Goal: Transaction & Acquisition: Purchase product/service

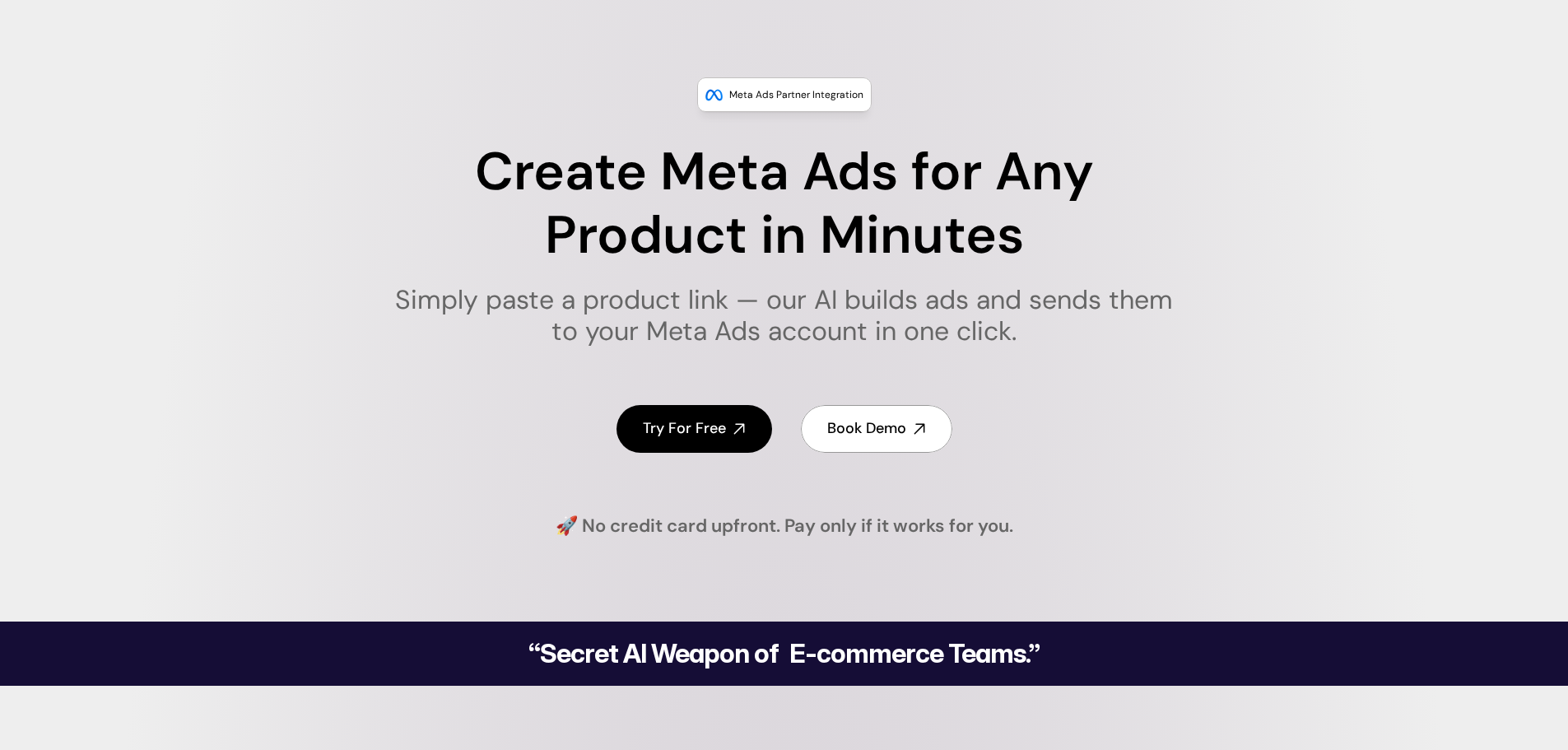
scroll to position [164, 0]
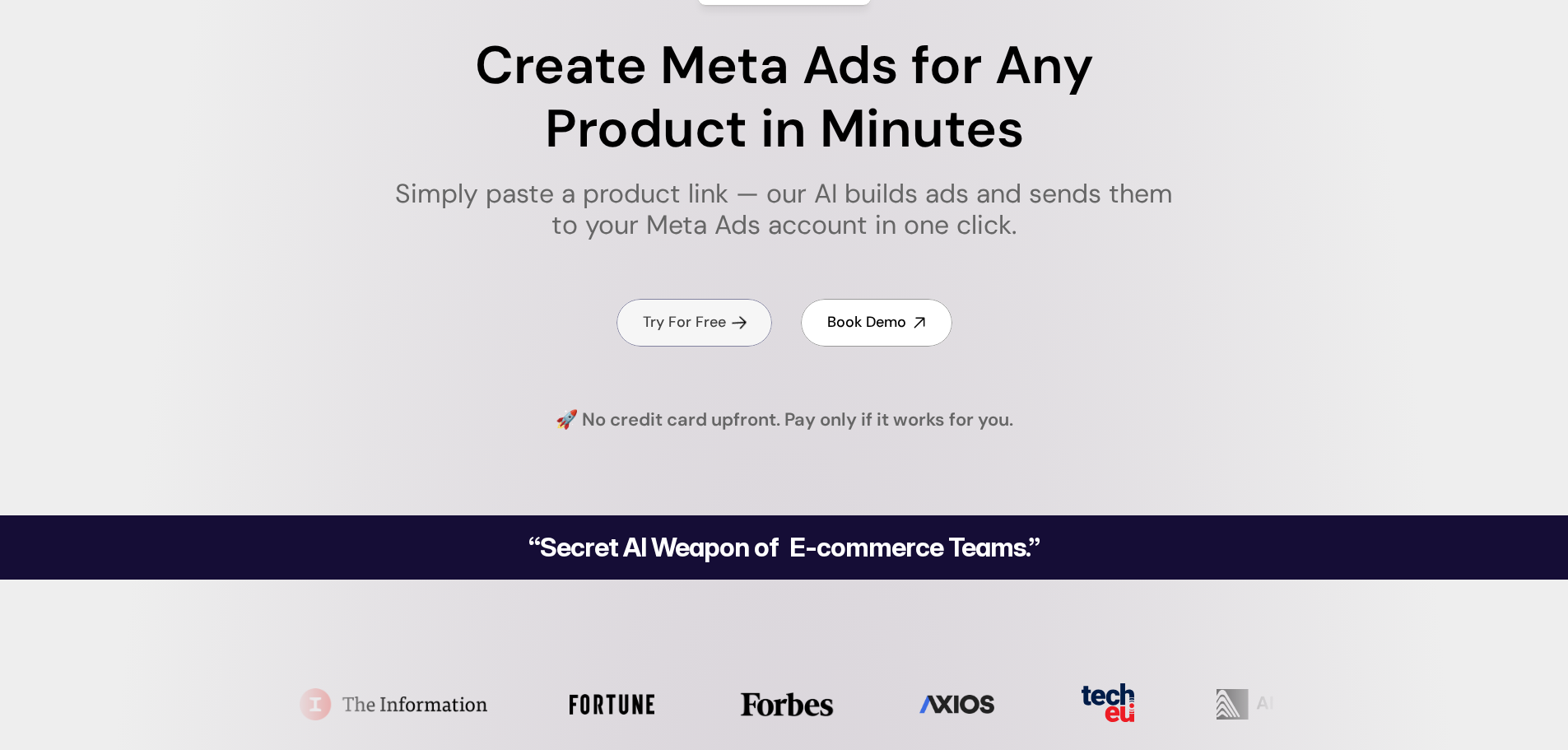
click at [679, 335] on link "Try For Free" at bounding box center [694, 322] width 155 height 47
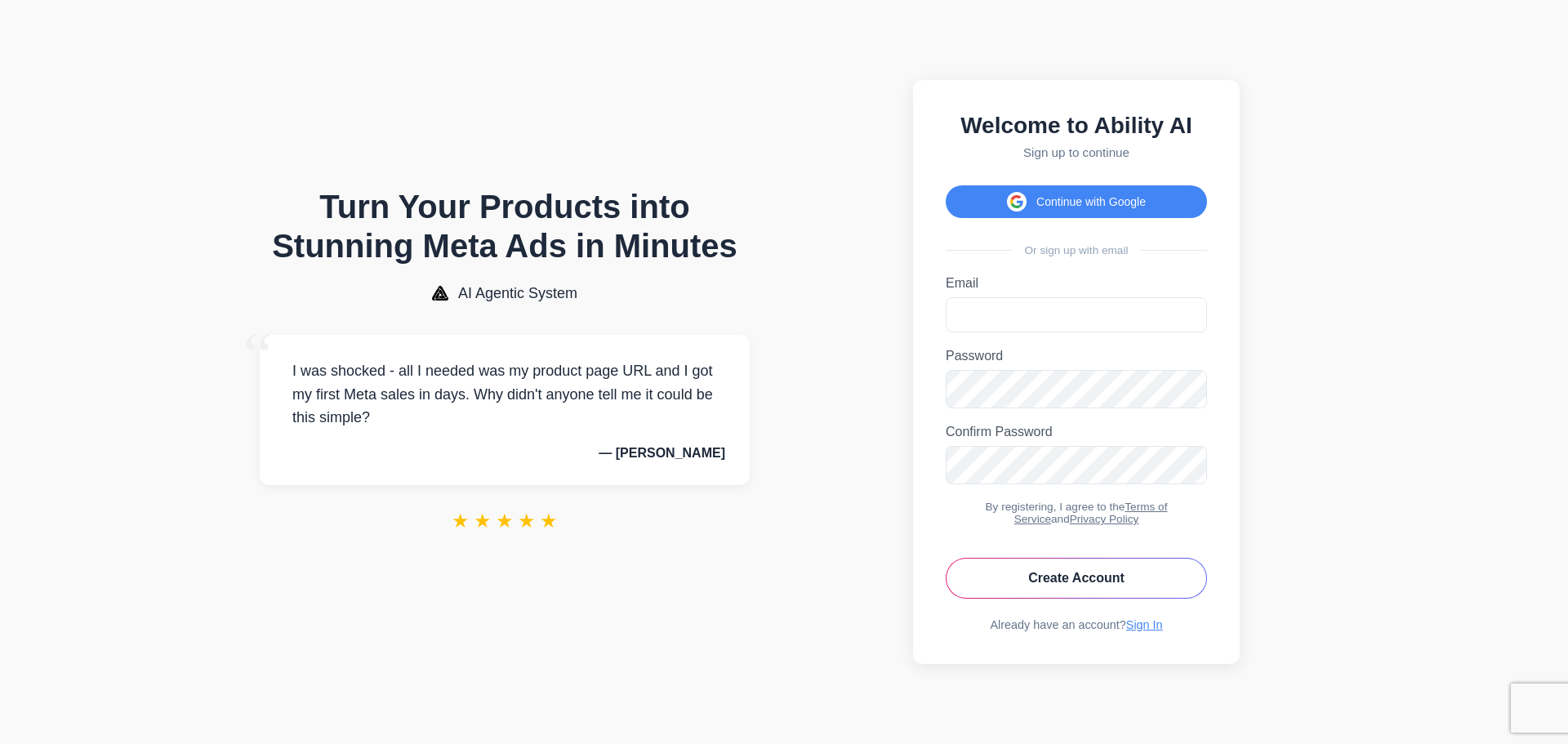
click at [1046, 214] on div "Welcome to Ability AI Sign up to continue Continue with Google Or sign up with …" at bounding box center [1076, 372] width 327 height 583
click at [1056, 194] on button "Continue with Google" at bounding box center [1077, 201] width 262 height 32
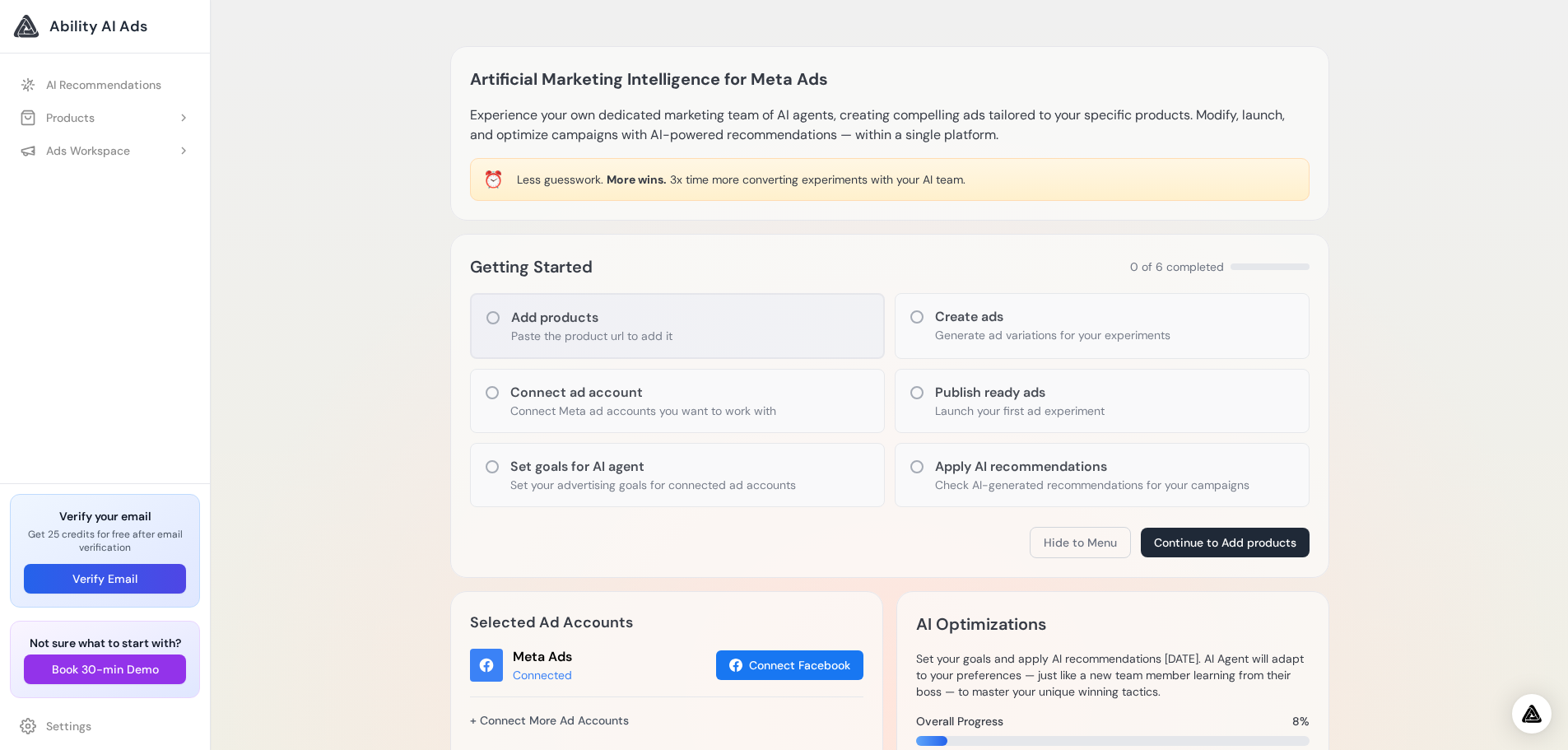
click at [681, 340] on div "Add products Paste the product url to add it" at bounding box center [676, 325] width 415 height 66
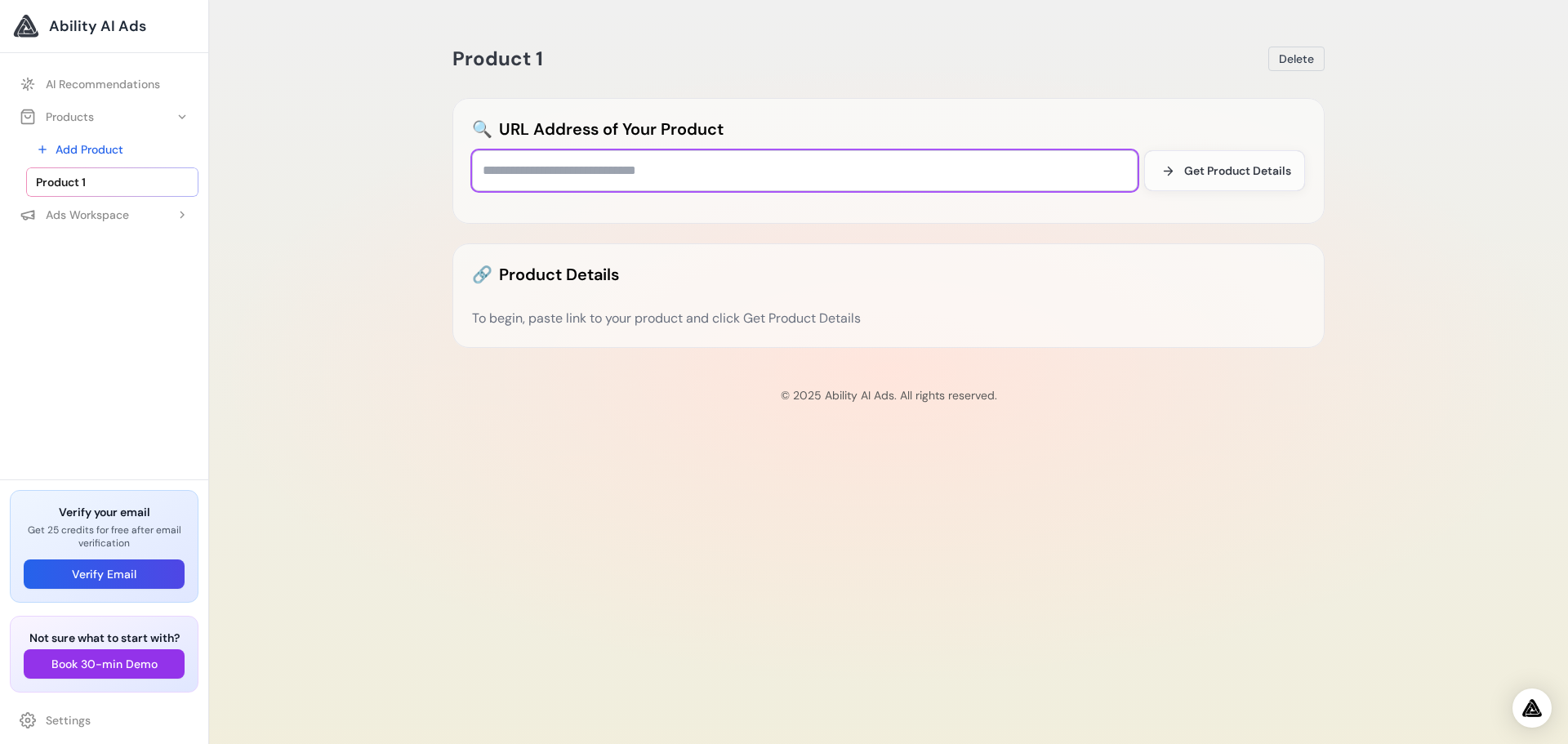
click at [569, 188] on input "text" at bounding box center [805, 170] width 666 height 41
paste input "**********"
type input "**********"
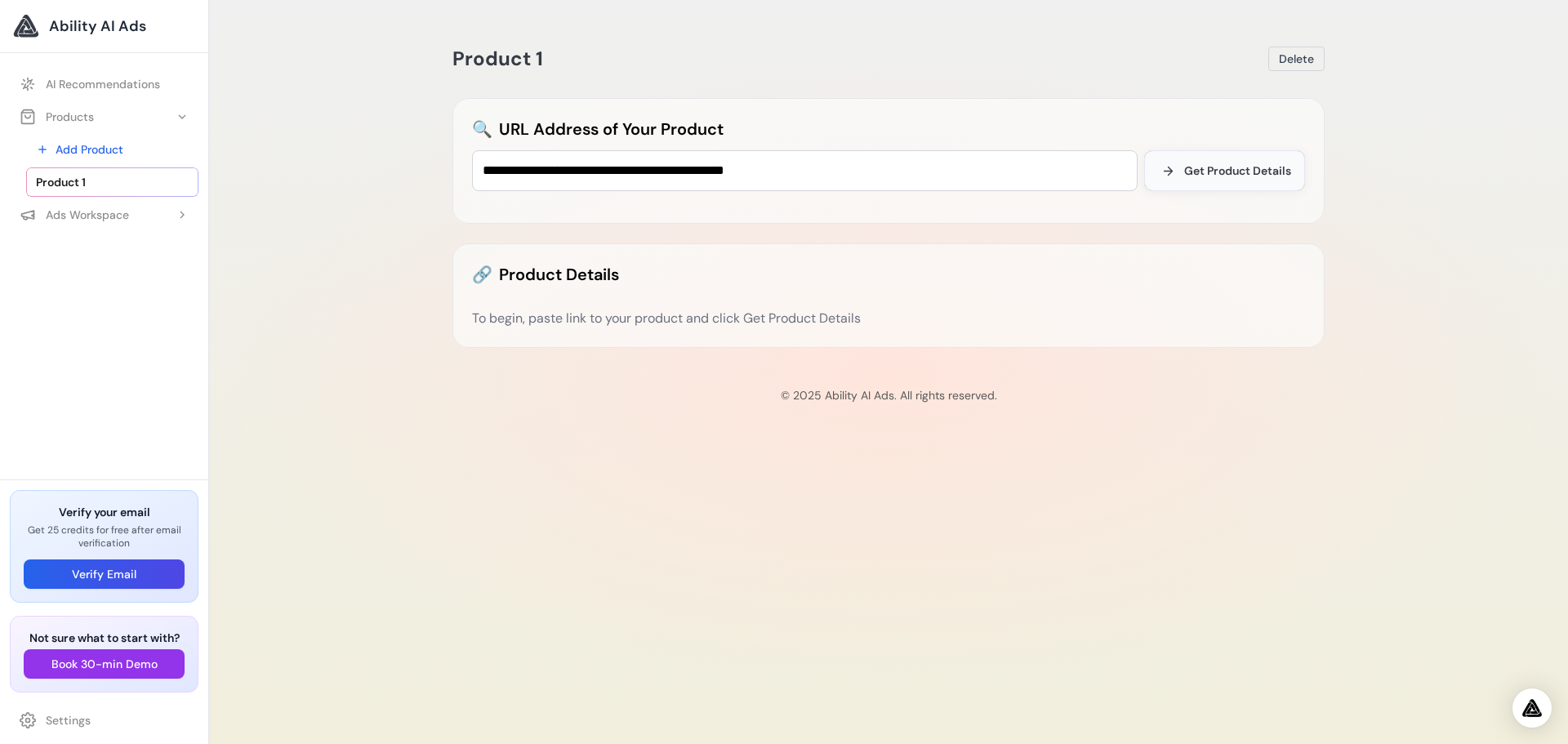
click at [1245, 175] on span "Get Product Details" at bounding box center [1238, 170] width 107 height 17
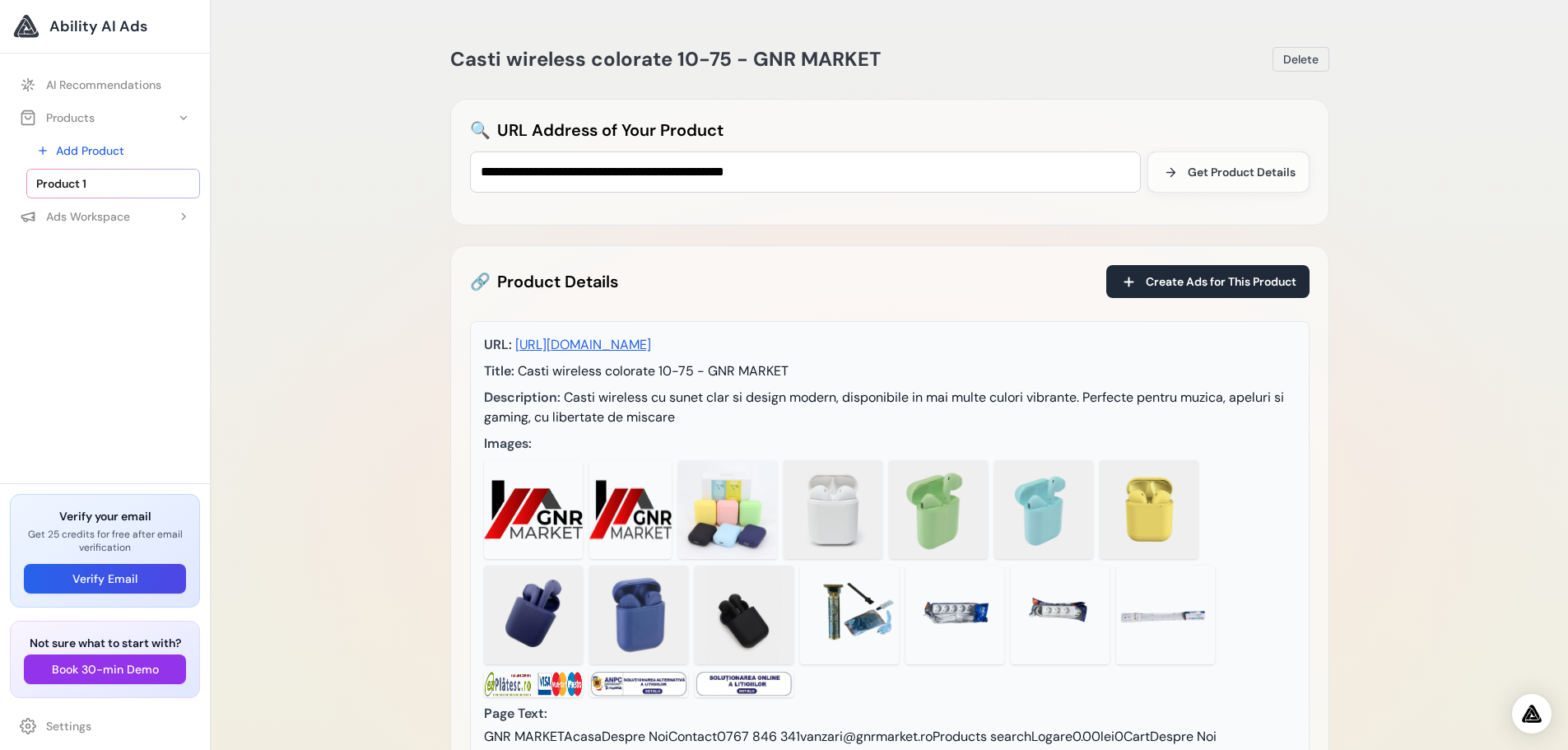
click at [852, 483] on img at bounding box center [832, 510] width 98 height 98
click at [1180, 278] on span "Create Ads for This Product" at bounding box center [1220, 282] width 151 height 17
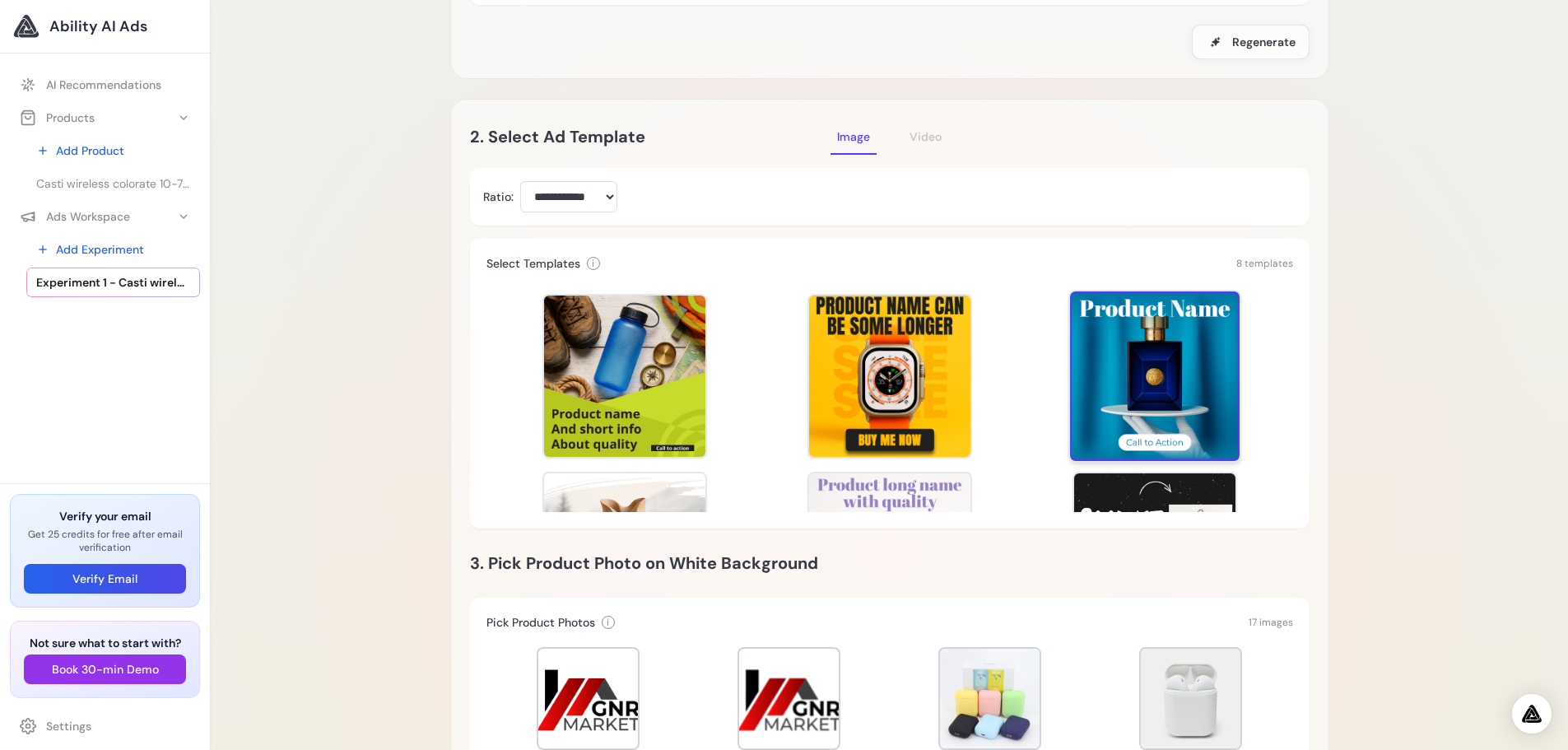
click at [1133, 370] on div at bounding box center [1154, 375] width 169 height 169
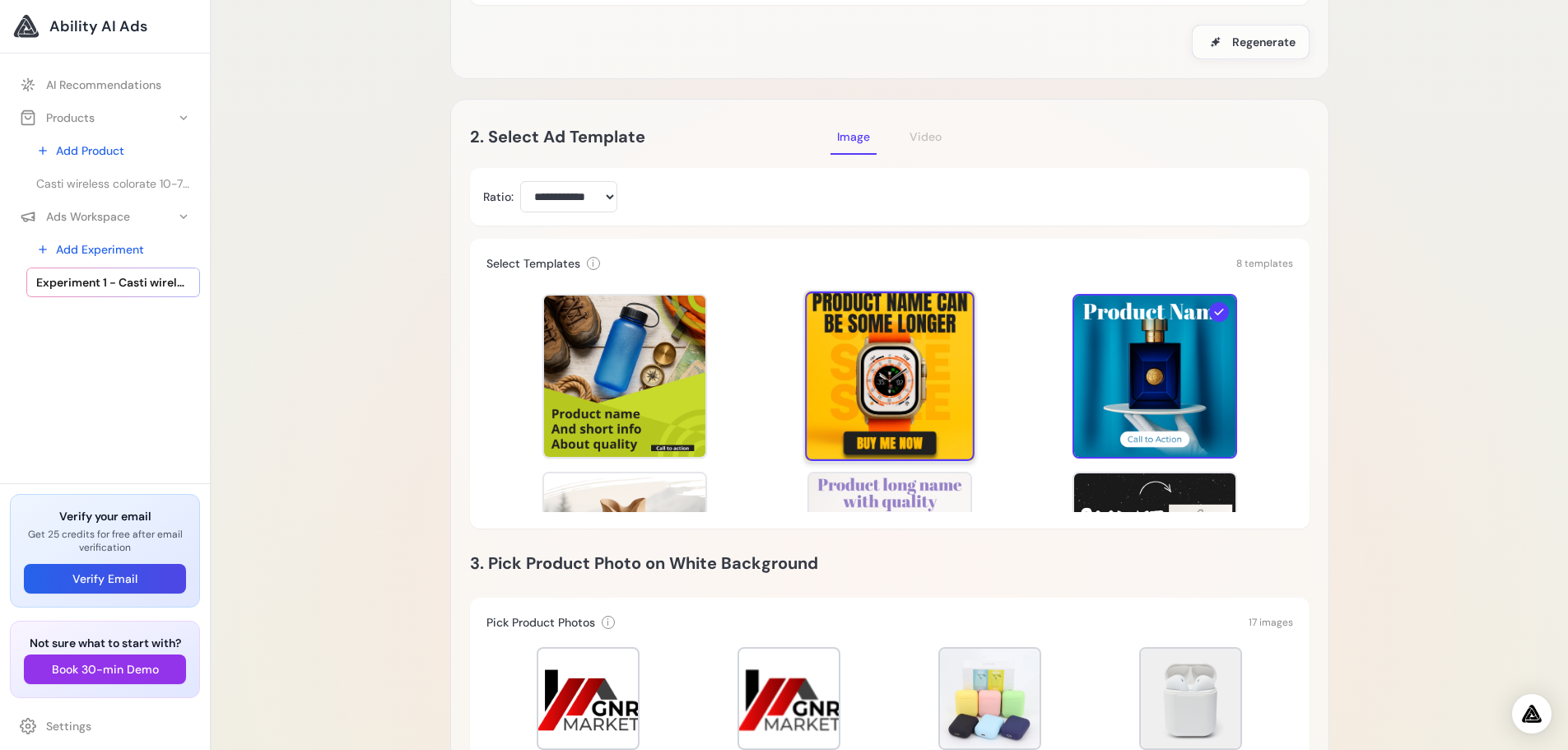
click at [892, 395] on div at bounding box center [889, 375] width 169 height 169
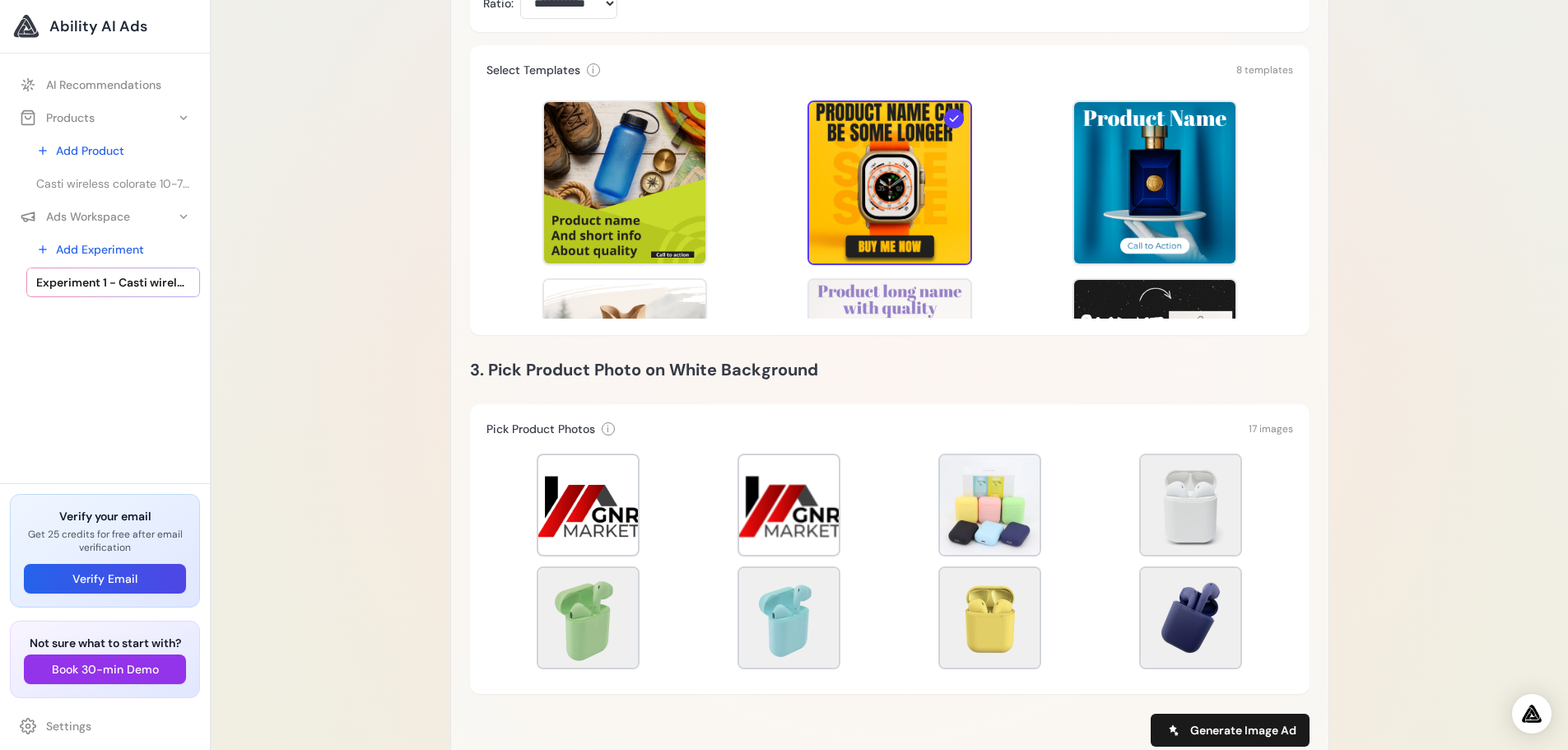
scroll to position [681, 0]
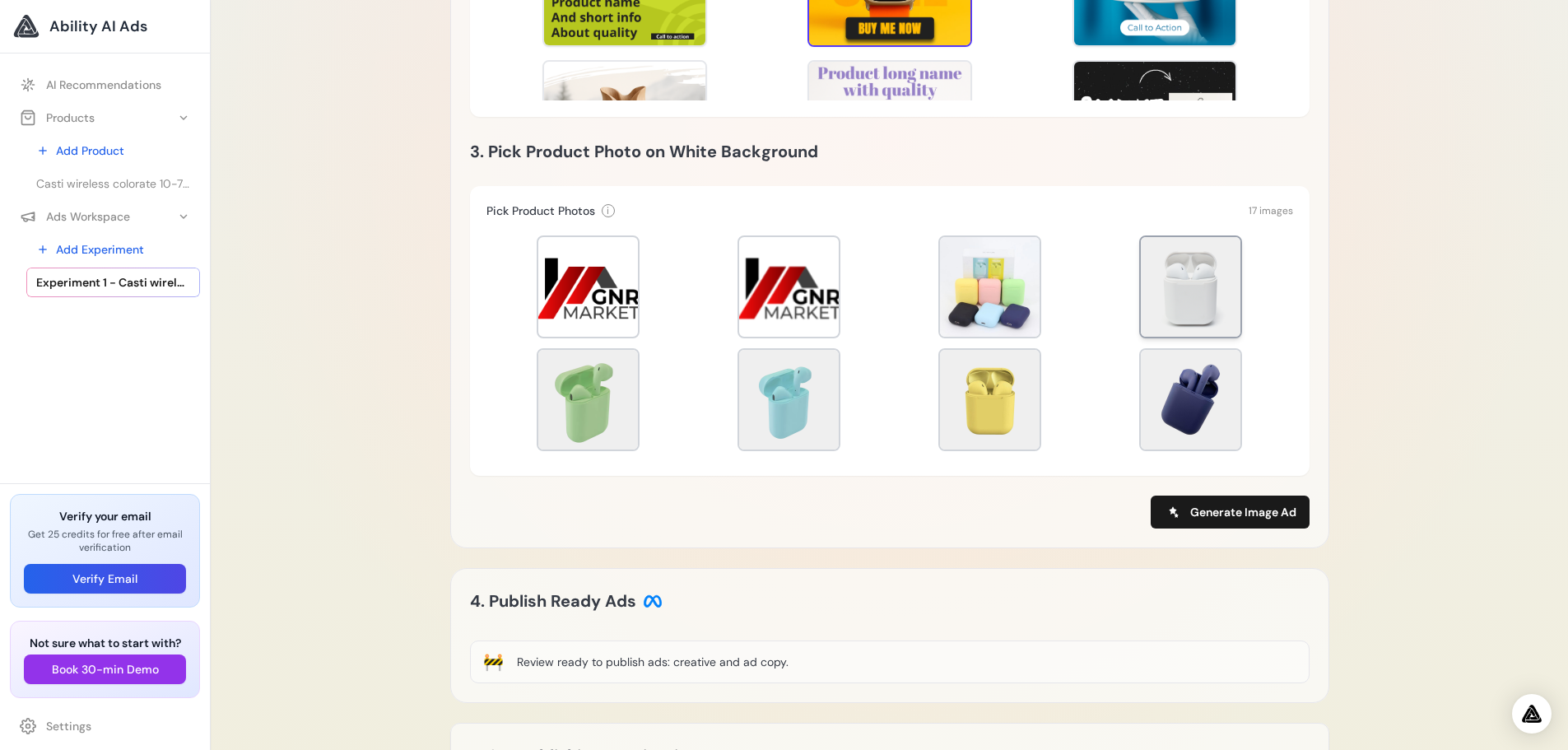
click at [1155, 293] on div at bounding box center [1189, 286] width 99 height 99
click at [590, 377] on div at bounding box center [587, 399] width 99 height 99
click at [1165, 293] on div at bounding box center [1189, 286] width 99 height 99
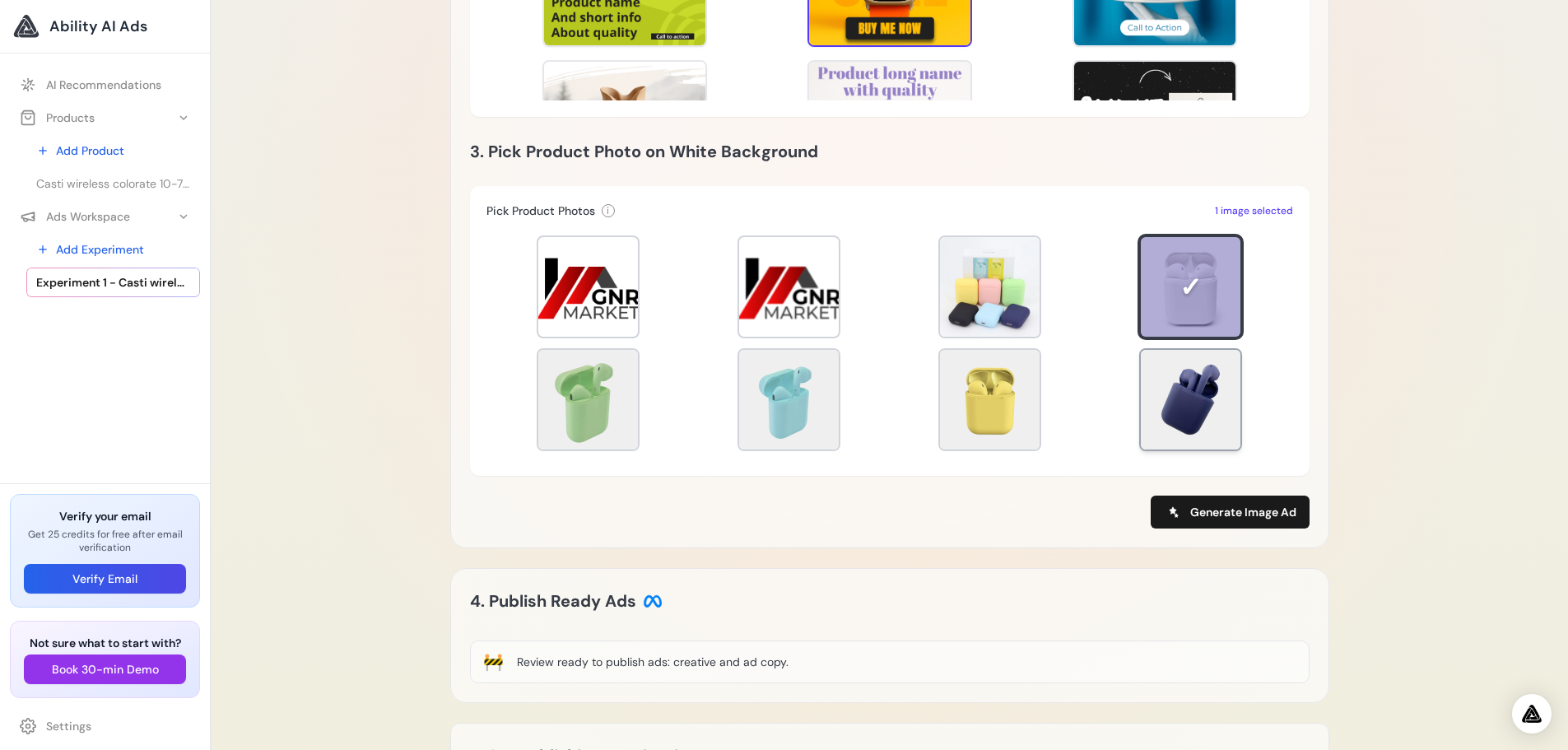
click at [1170, 392] on div at bounding box center [1189, 399] width 99 height 99
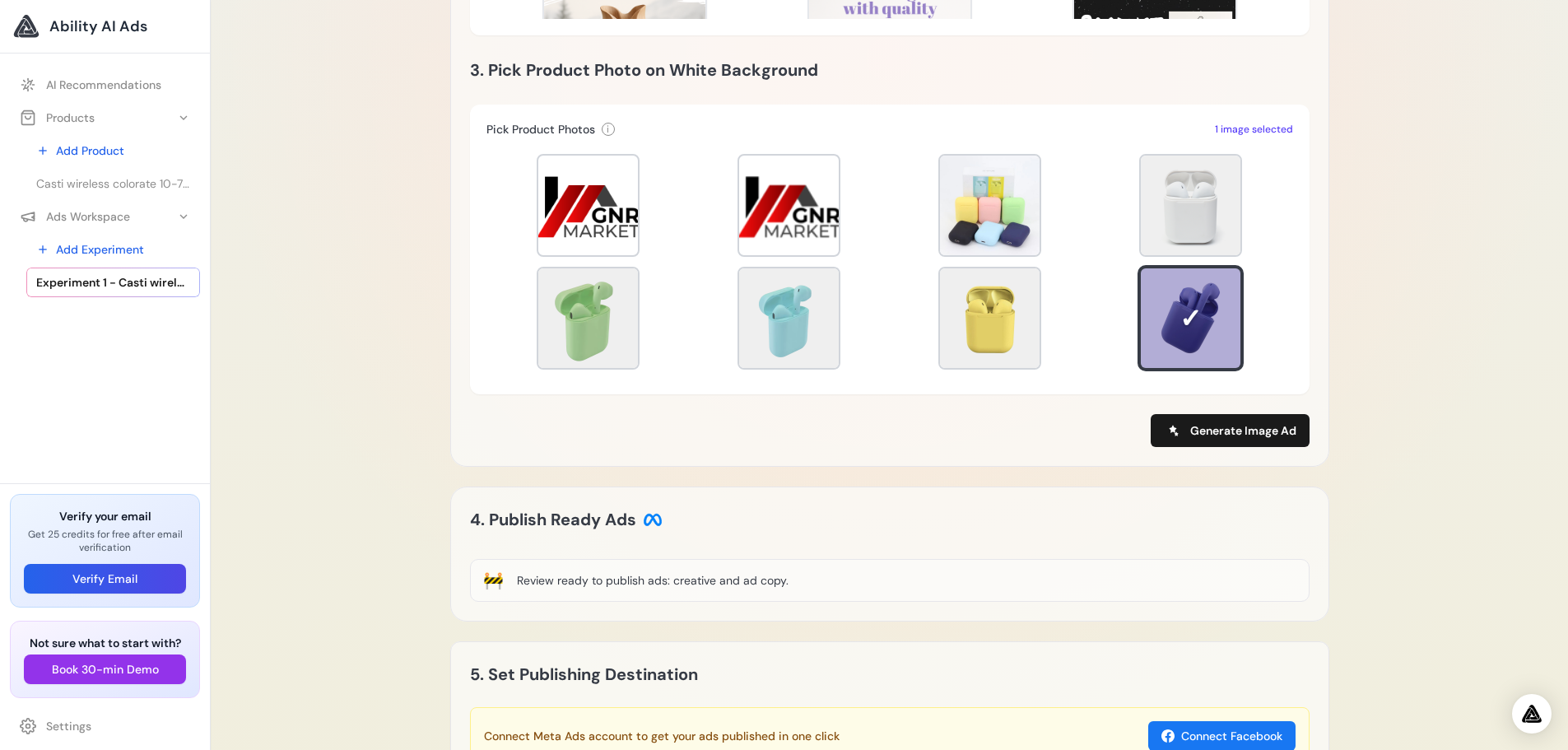
scroll to position [763, 0]
click at [1200, 436] on span "Generate Image Ad" at bounding box center [1243, 430] width 106 height 17
